Goal: Task Accomplishment & Management: Use online tool/utility

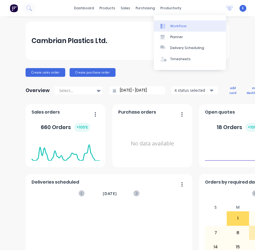
drag, startPoint x: 0, startPoint y: 0, endPoint x: 170, endPoint y: 24, distance: 171.4
click at [170, 24] on link "Workflow" at bounding box center [190, 25] width 72 height 11
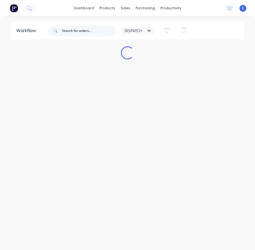
click at [77, 31] on input "text" at bounding box center [89, 30] width 54 height 11
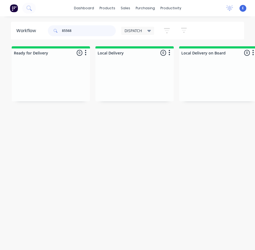
scroll to position [0, 580]
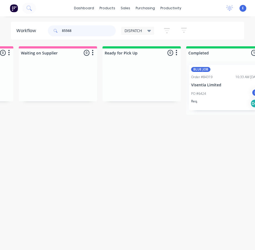
type input "85568"
click at [226, 102] on div "Req. Del" at bounding box center [225, 103] width 69 height 9
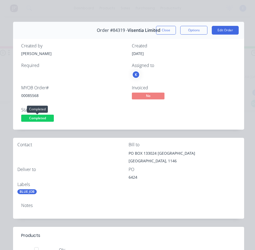
click at [44, 118] on span "Completed" at bounding box center [37, 118] width 33 height 7
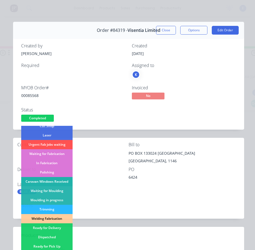
scroll to position [106, 0]
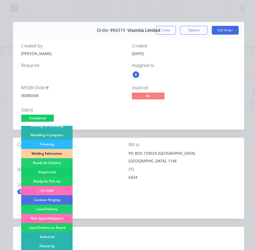
click at [54, 169] on div "Dispatched" at bounding box center [46, 172] width 51 height 9
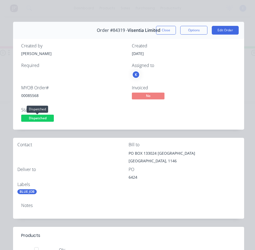
click at [43, 117] on span "Dispatched" at bounding box center [37, 118] width 33 height 7
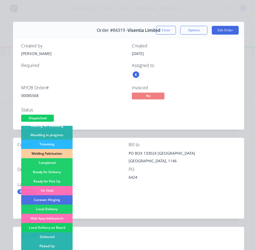
click at [55, 226] on div "Local Delivery on Board" at bounding box center [46, 227] width 51 height 9
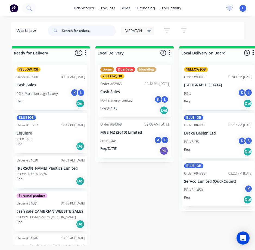
click at [86, 33] on input "text" at bounding box center [89, 30] width 54 height 11
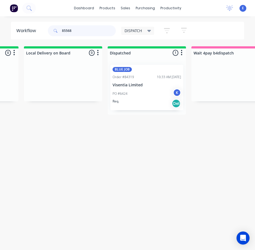
scroll to position [0, 135]
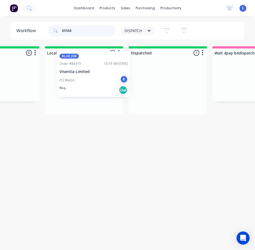
drag, startPoint x: 168, startPoint y: 98, endPoint x: 82, endPoint y: 84, distance: 86.9
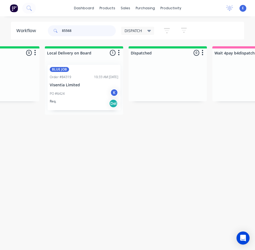
click at [24, 23] on header "Workflow 85568 DISPATCH Save new view None edit DISPATCH (Default) edit CUT SHO…" at bounding box center [128, 31] width 234 height 18
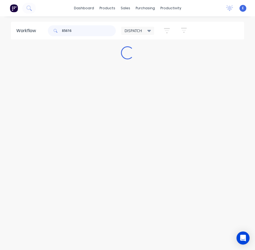
scroll to position [0, 0]
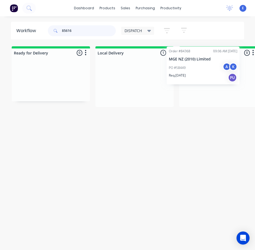
drag, startPoint x: 135, startPoint y: 93, endPoint x: 208, endPoint y: 74, distance: 75.1
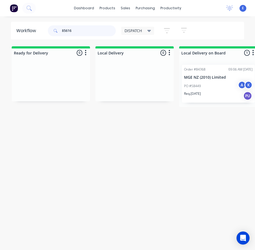
drag, startPoint x: 88, startPoint y: 29, endPoint x: 14, endPoint y: 48, distance: 76.2
click at [15, 48] on div "Workflow 85616 DISPATCH Save new view None edit DISPATCH (Default) edit CUT SHO…" at bounding box center [127, 136] width 255 height 228
drag, startPoint x: 26, startPoint y: 101, endPoint x: 36, endPoint y: 101, distance: 9.3
click at [36, 101] on div at bounding box center [51, 80] width 78 height 41
click at [88, 31] on input "85068" at bounding box center [89, 30] width 54 height 11
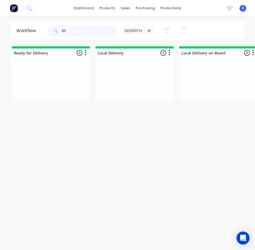
type input "8"
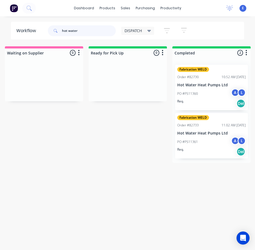
scroll to position [0, 596]
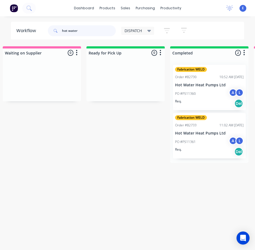
type input "hot water"
click at [217, 103] on div "Req. Del" at bounding box center [209, 103] width 69 height 9
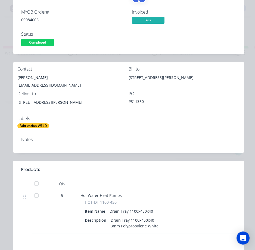
scroll to position [0, 0]
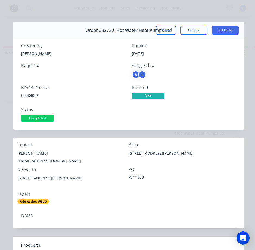
drag, startPoint x: 163, startPoint y: 30, endPoint x: 170, endPoint y: 38, distance: 11.0
click at [163, 30] on button "Close" at bounding box center [166, 30] width 20 height 9
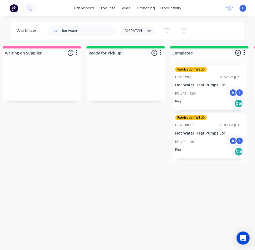
click at [215, 154] on div "Req. Del" at bounding box center [209, 151] width 69 height 9
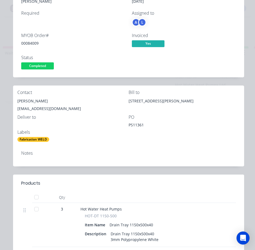
scroll to position [153, 0]
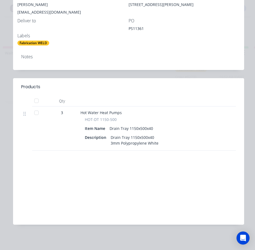
drag, startPoint x: 247, startPoint y: 131, endPoint x: 243, endPoint y: 148, distance: 17.0
click at [246, 132] on div "Order details Collaborate Checklists 0/0 Tracking Linked Orders Timeline Profit…" at bounding box center [127, 125] width 255 height 250
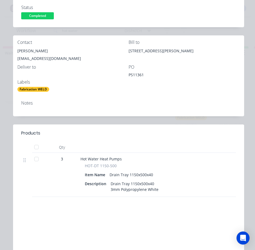
scroll to position [17, 0]
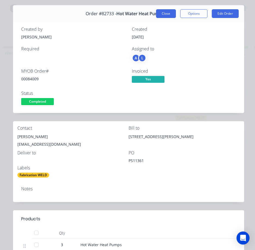
click at [156, 15] on button "Close" at bounding box center [166, 13] width 20 height 9
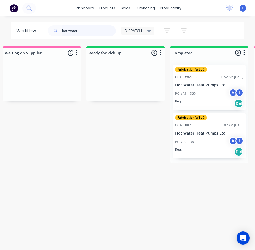
drag, startPoint x: 89, startPoint y: 32, endPoint x: 0, endPoint y: -33, distance: 110.2
click at [0, 0] on html "dashboard products sales purchasing productivity dashboard products Product Cat…" at bounding box center [127, 114] width 255 height 228
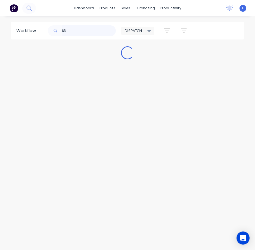
type input "8"
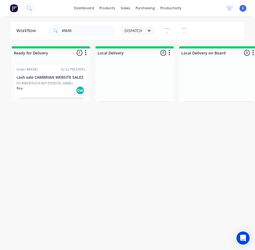
click at [47, 92] on div "Req. Del" at bounding box center [51, 90] width 69 height 9
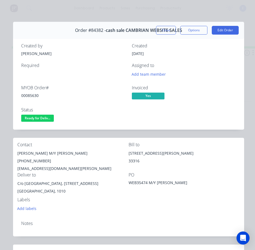
click at [41, 118] on span "Ready for Deliv..." at bounding box center [37, 118] width 33 height 7
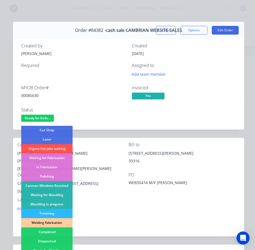
scroll to position [106, 0]
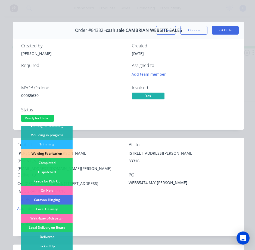
click at [63, 226] on div "Local Delivery on Board" at bounding box center [46, 227] width 51 height 9
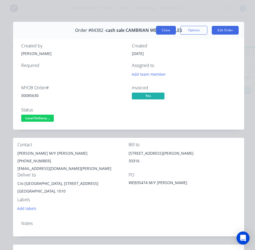
click at [157, 27] on button "Close" at bounding box center [166, 30] width 20 height 9
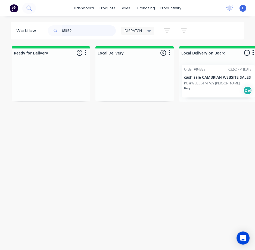
drag, startPoint x: 93, startPoint y: 31, endPoint x: 0, endPoint y: 17, distance: 93.9
click at [0, 17] on html "dashboard products sales purchasing productivity dashboard products Product Cat…" at bounding box center [127, 114] width 255 height 228
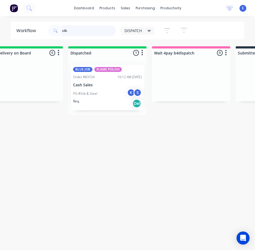
scroll to position [0, 211]
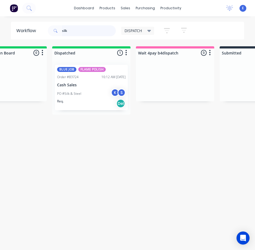
type input "silk"
click at [105, 101] on div "Req. Del" at bounding box center [91, 103] width 69 height 9
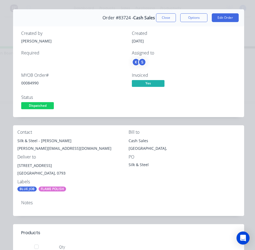
scroll to position [0, 0]
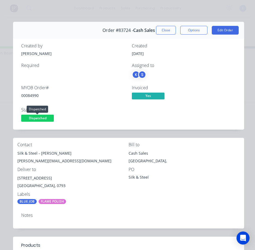
click at [43, 115] on span "Dispatched" at bounding box center [37, 118] width 33 height 7
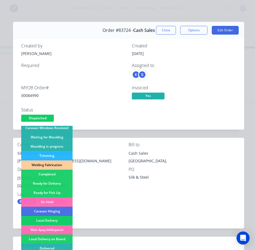
scroll to position [106, 0]
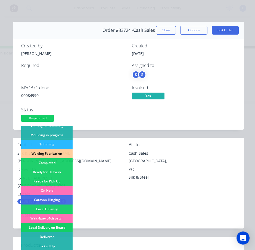
click at [63, 226] on div "Local Delivery on Board" at bounding box center [46, 227] width 51 height 9
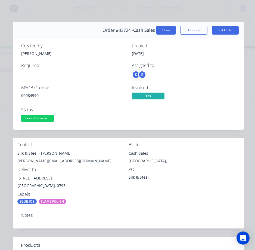
click at [156, 28] on button "Close" at bounding box center [166, 30] width 20 height 9
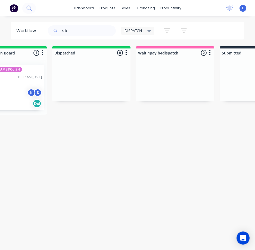
click at [111, 193] on div "Workflow silk DISPATCH Save new view None edit DISPATCH (Default) edit CUT SHOP…" at bounding box center [127, 136] width 255 height 228
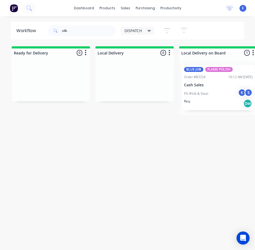
scroll to position [0, 211]
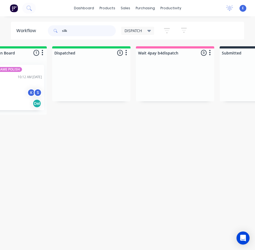
drag, startPoint x: 76, startPoint y: 30, endPoint x: 1, endPoint y: 10, distance: 77.2
click at [2, 10] on div "dashboard products sales purchasing productivity dashboard products Product Cat…" at bounding box center [127, 114] width 255 height 228
